Goal: Task Accomplishment & Management: Use online tool/utility

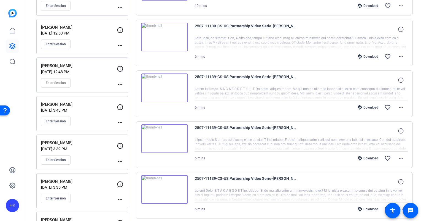
scroll to position [103, 0]
click at [56, 122] on span "Enter Session" at bounding box center [56, 121] width 20 height 4
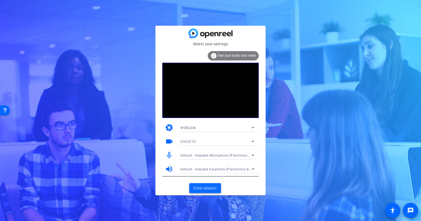
click at [198, 188] on span "Enter session" at bounding box center [205, 188] width 23 height 6
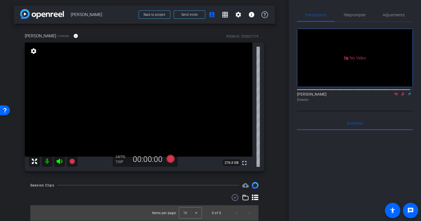
click at [402, 96] on icon at bounding box center [403, 94] width 3 height 4
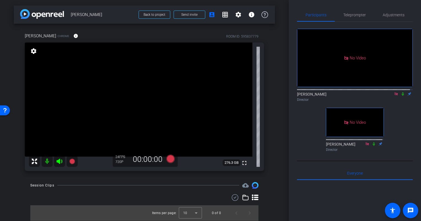
click at [282, 87] on div "arrow_back Nina Lapachet Back to project Send invite account_box grid_on settin…" at bounding box center [144, 110] width 289 height 221
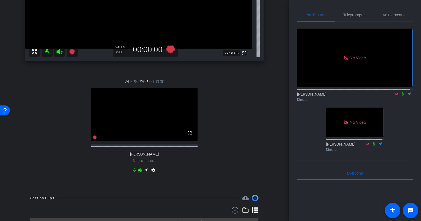
scroll to position [110, 0]
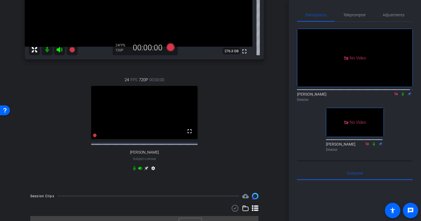
click at [145, 170] on icon at bounding box center [146, 168] width 4 height 4
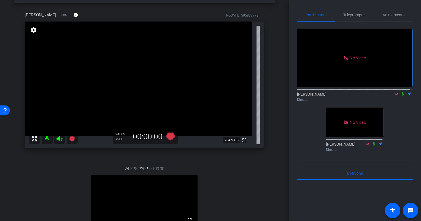
scroll to position [14, 0]
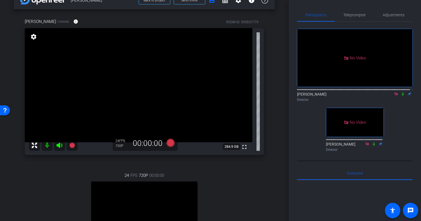
click at [33, 34] on mat-icon "settings" at bounding box center [34, 36] width 8 height 7
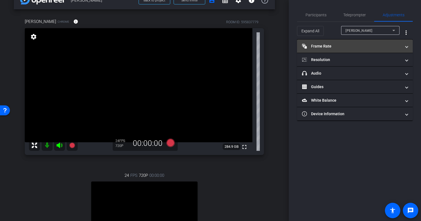
click at [371, 46] on mat-panel-title "Frame Rate Frame Rate" at bounding box center [351, 46] width 99 height 6
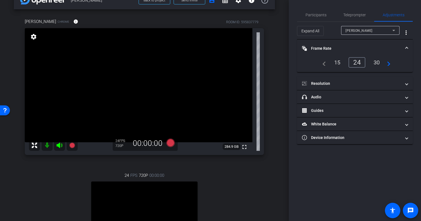
click at [375, 63] on div "30" at bounding box center [377, 62] width 15 height 9
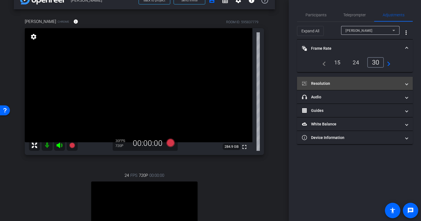
click at [371, 79] on mat-expansion-panel-header "Resolution" at bounding box center [355, 83] width 116 height 13
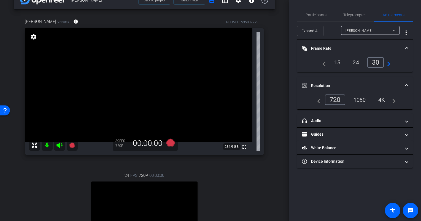
click at [364, 99] on div "1080" at bounding box center [360, 99] width 21 height 9
click at [319, 16] on span "Participants" at bounding box center [316, 15] width 21 height 4
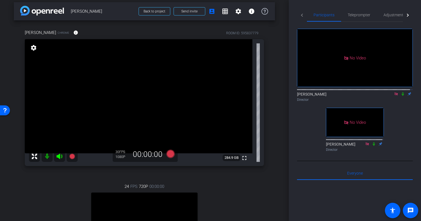
scroll to position [2, 0]
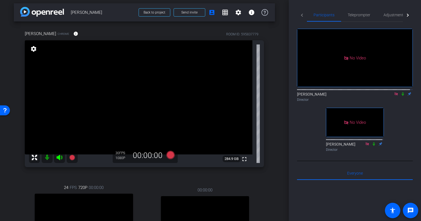
click at [278, 146] on div "arrow_back Nina Lapachet Back to project Send invite account_box grid_on settin…" at bounding box center [144, 108] width 289 height 221
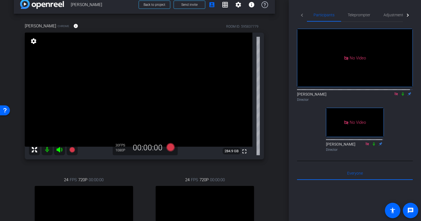
scroll to position [0, 0]
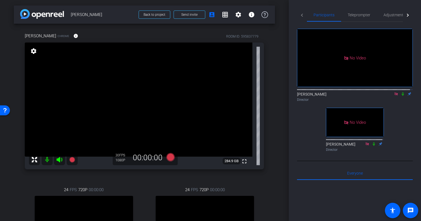
click at [275, 130] on div "arrow_back Nina Lapachet Back to project Send invite account_box grid_on settin…" at bounding box center [144, 110] width 289 height 221
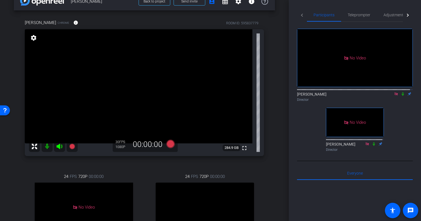
scroll to position [8, 0]
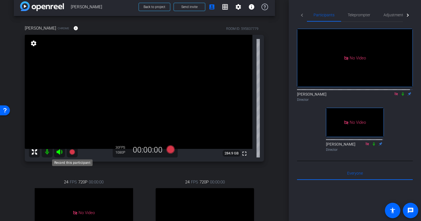
click at [72, 152] on icon at bounding box center [72, 152] width 6 height 6
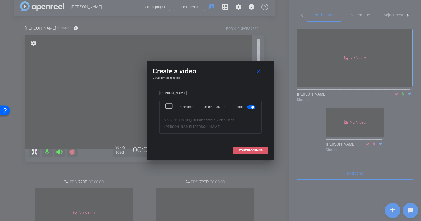
click at [248, 150] on span "START RECORDING" at bounding box center [250, 150] width 24 height 3
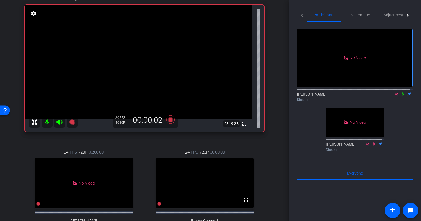
scroll to position [0, 0]
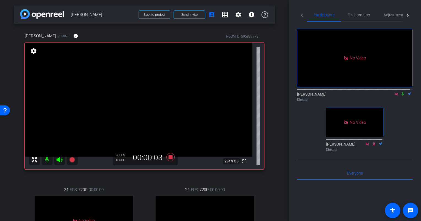
click at [401, 92] on icon at bounding box center [403, 94] width 4 height 4
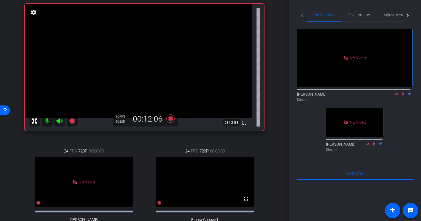
scroll to position [39, 0]
click at [169, 116] on icon at bounding box center [171, 118] width 8 height 8
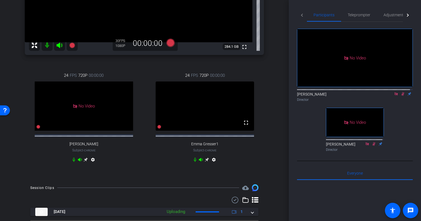
scroll to position [135, 0]
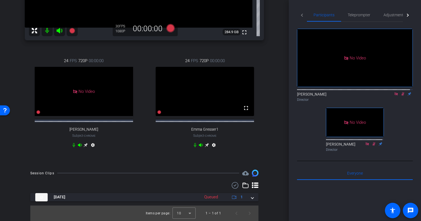
click at [401, 92] on icon at bounding box center [403, 94] width 4 height 4
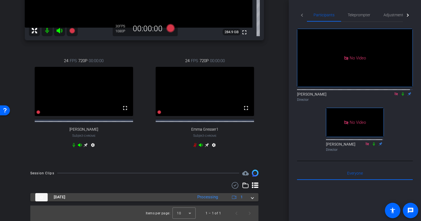
click at [251, 200] on span at bounding box center [252, 197] width 2 height 6
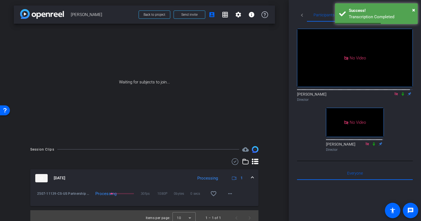
scroll to position [0, 0]
click at [414, 9] on span "×" at bounding box center [413, 10] width 3 height 7
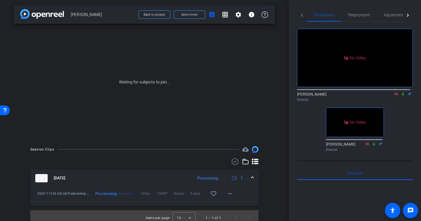
scroll to position [4, 0]
